Goal: Transaction & Acquisition: Purchase product/service

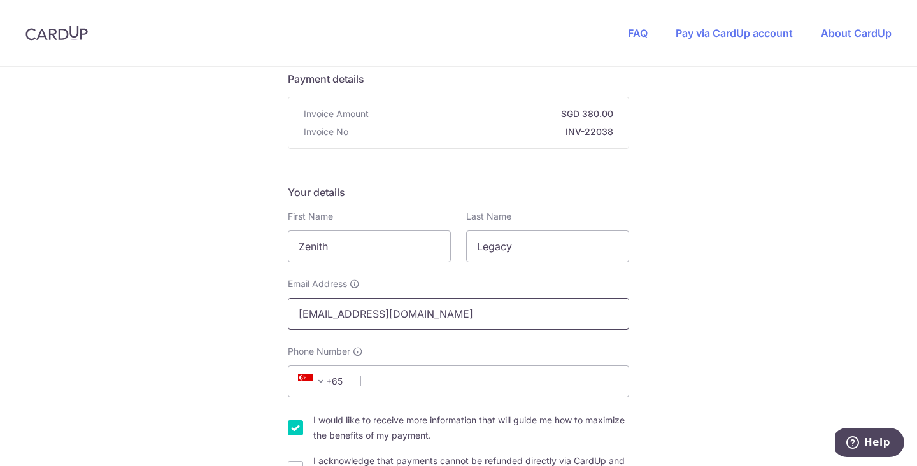
scroll to position [101, 0]
drag, startPoint x: 373, startPoint y: 247, endPoint x: 256, endPoint y: 237, distance: 117.5
type input "[PERSON_NAME]"
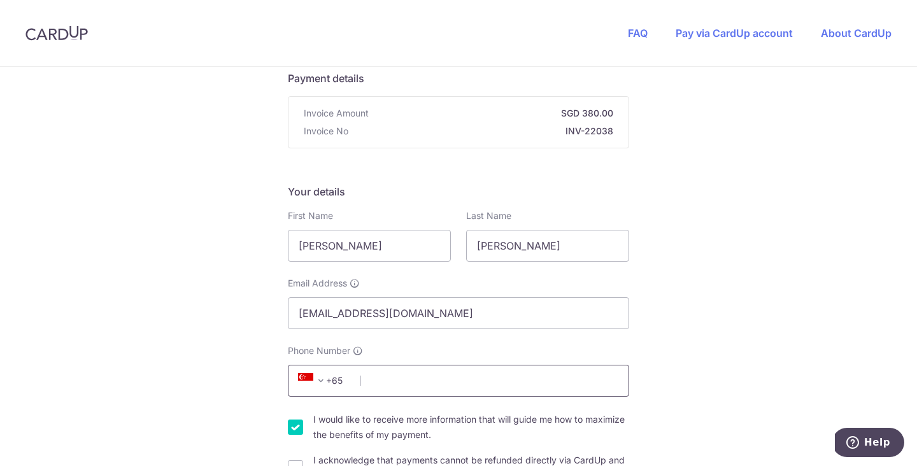
click at [398, 379] on input "Phone Number" at bounding box center [458, 381] width 341 height 32
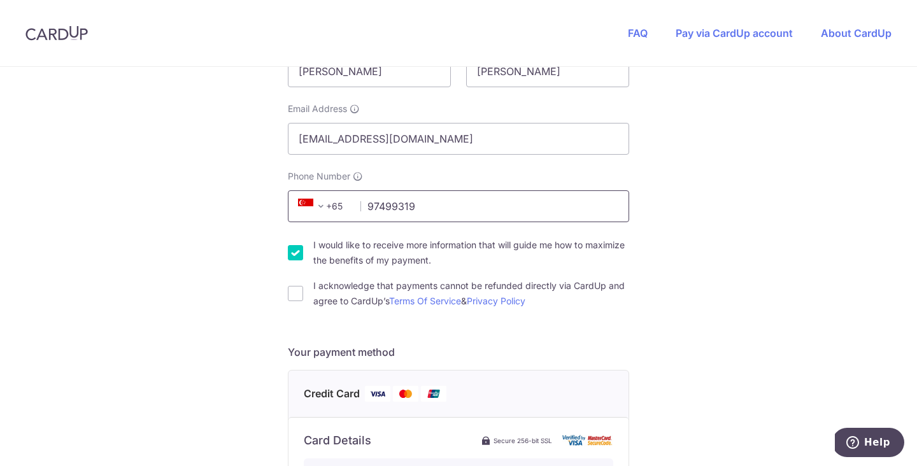
scroll to position [437, 0]
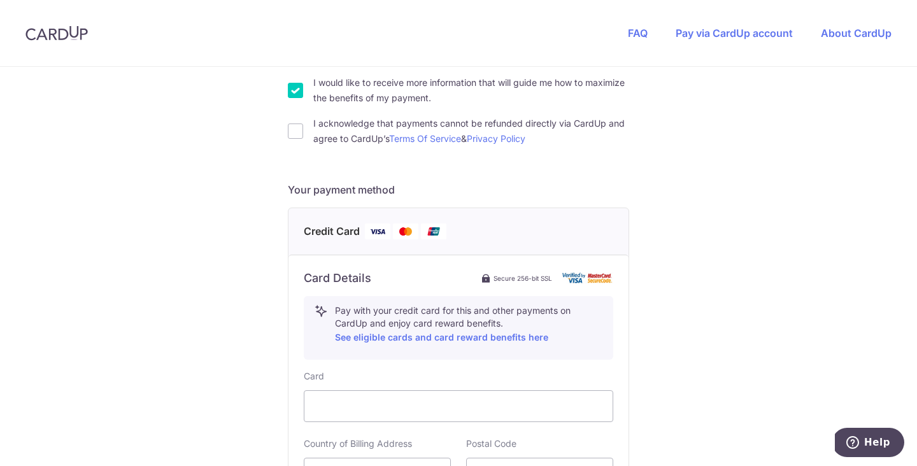
type input "97499319"
click at [297, 89] on input "I would like to receive more information that will guide me how to maximize the…" at bounding box center [295, 90] width 15 height 15
checkbox input "false"
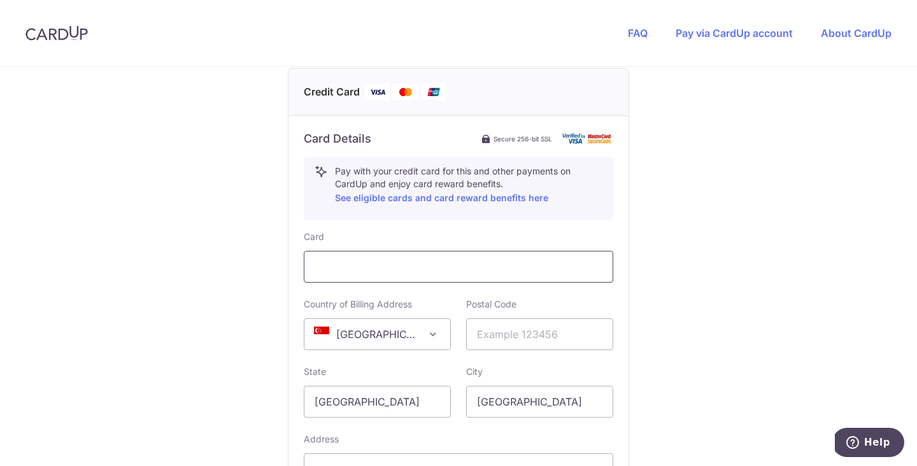
scroll to position [590, 0]
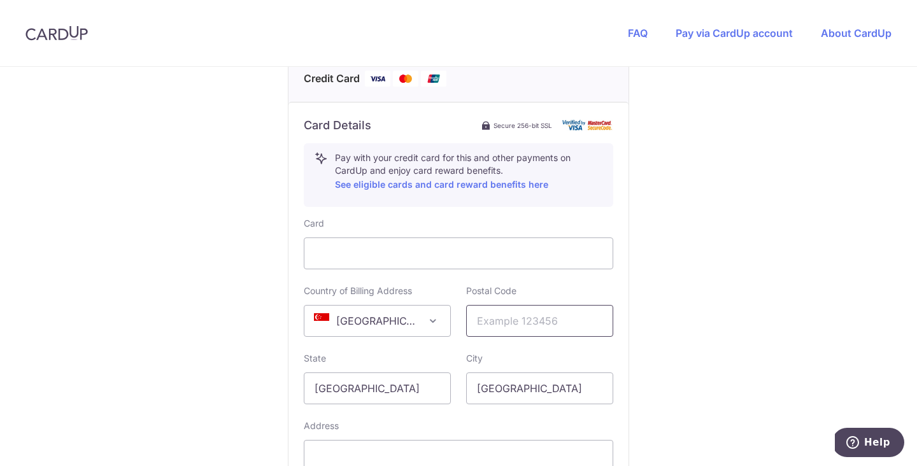
click at [509, 326] on input "text" at bounding box center [539, 321] width 147 height 32
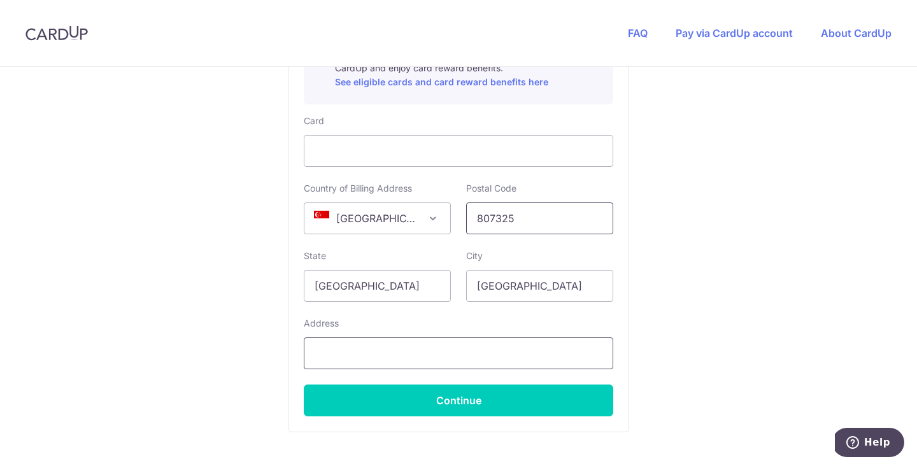
type input "807325"
click at [492, 349] on input "text" at bounding box center [458, 353] width 309 height 32
type input "7"
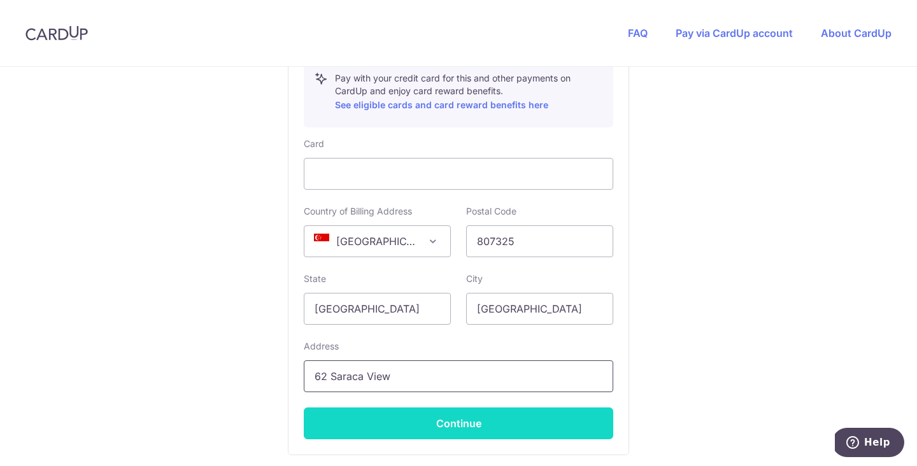
type input "62 Saraca View"
click at [525, 425] on button "Continue" at bounding box center [458, 423] width 309 height 32
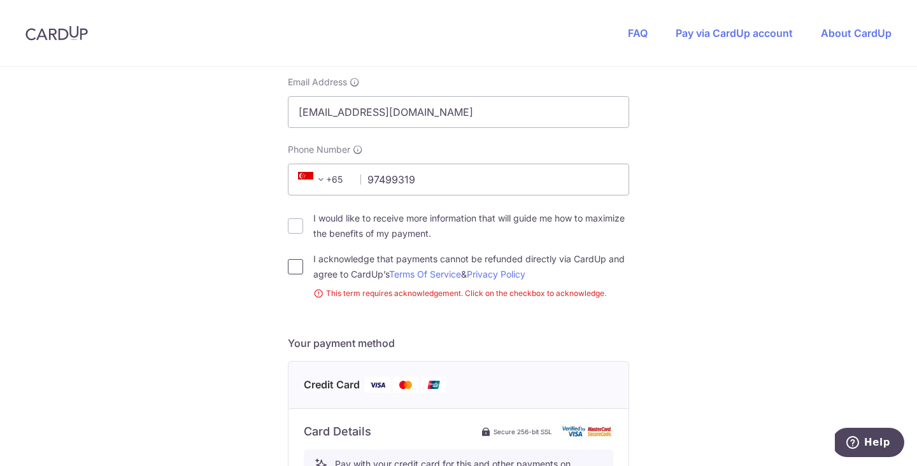
click at [294, 268] on input "I acknowledge that payments cannot be refunded directly via CardUp and agree to…" at bounding box center [295, 266] width 15 height 15
checkbox input "true"
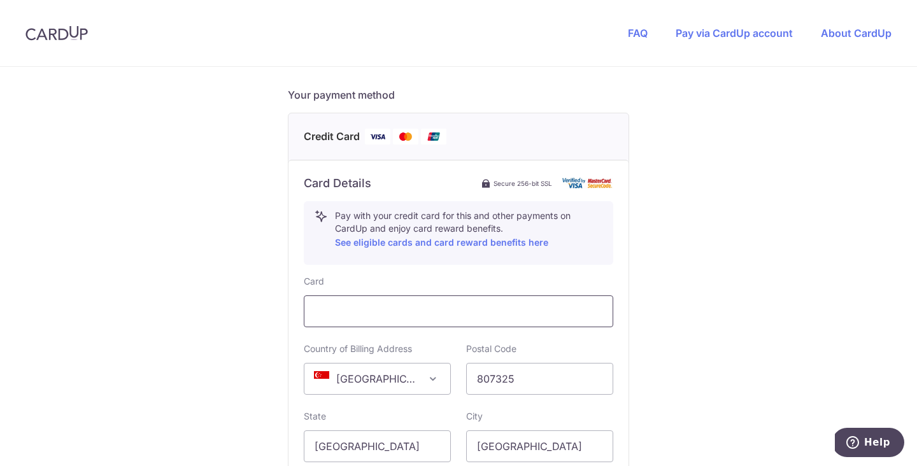
scroll to position [769, 0]
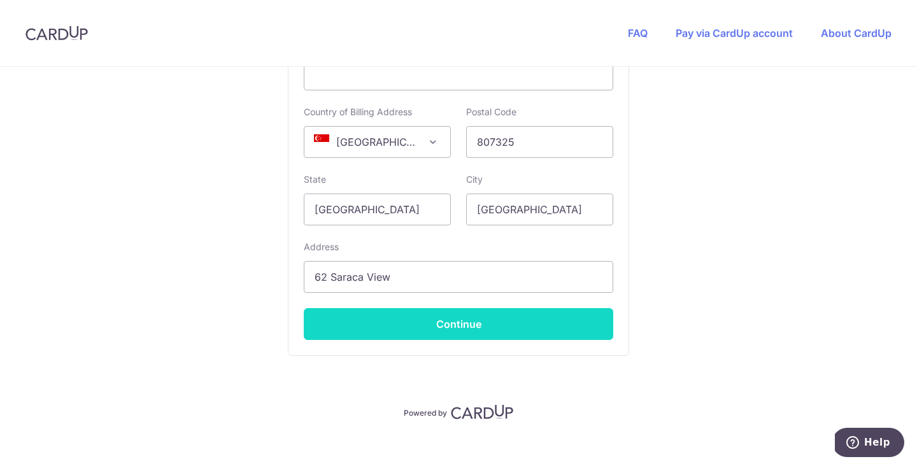
click at [583, 313] on button "Continue" at bounding box center [458, 324] width 309 height 32
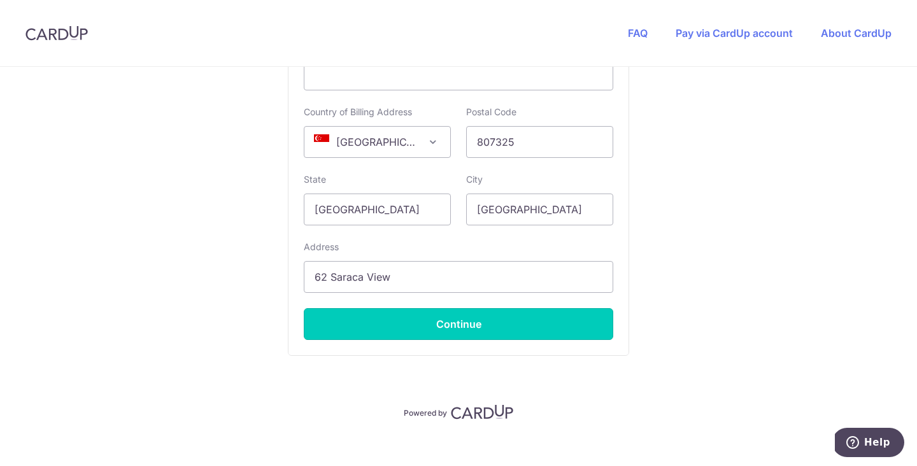
type input "**** 3283"
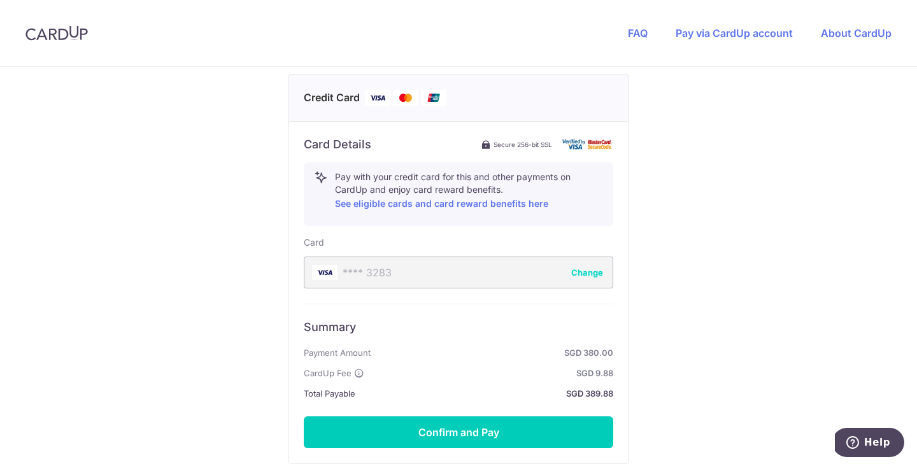
scroll to position [638, 0]
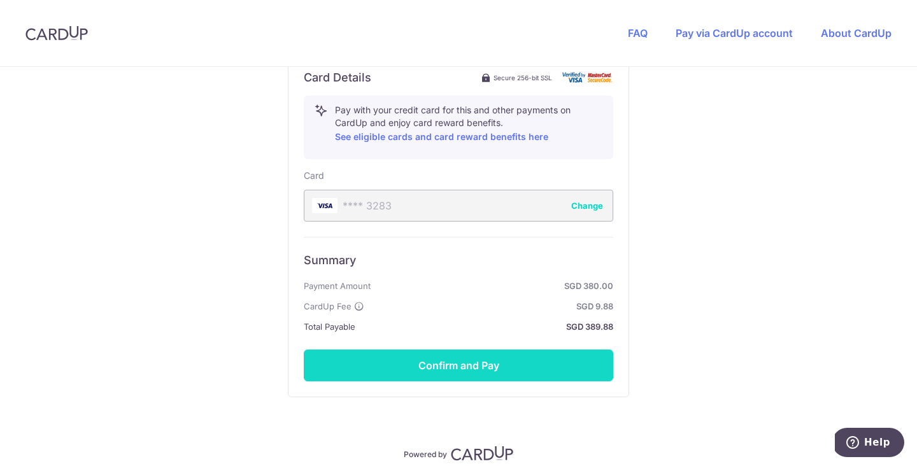
click at [534, 365] on button "Confirm and Pay" at bounding box center [458, 365] width 309 height 32
